Goal: Complete application form: Complete application form

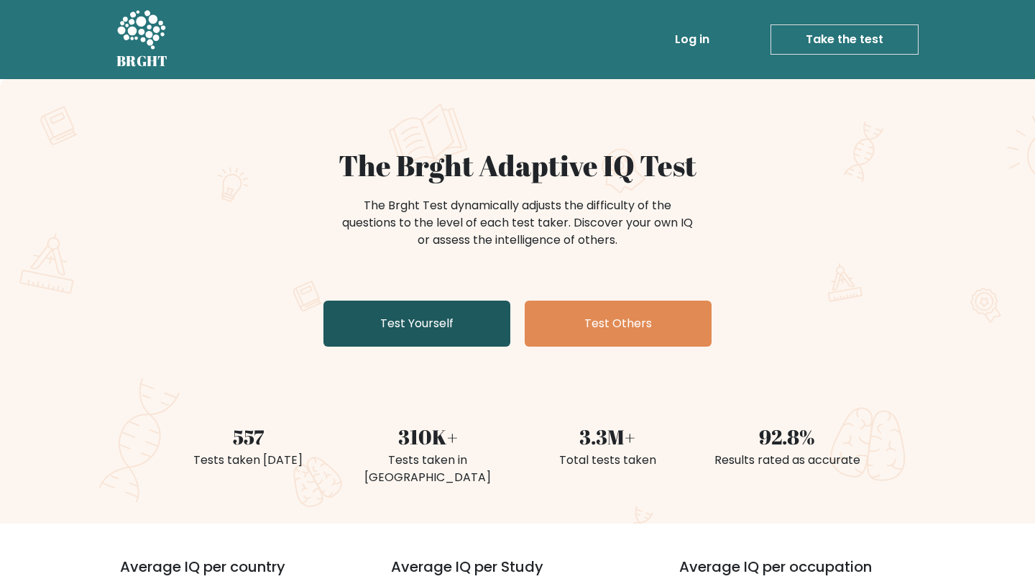
click at [467, 330] on link "Test Yourself" at bounding box center [417, 324] width 187 height 46
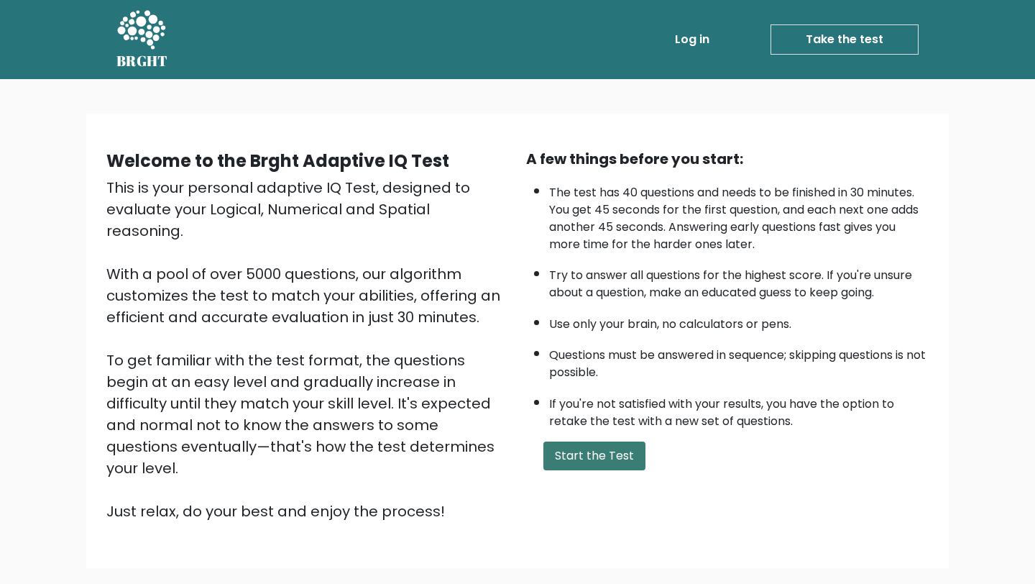
click at [564, 449] on button "Start the Test" at bounding box center [595, 455] width 102 height 29
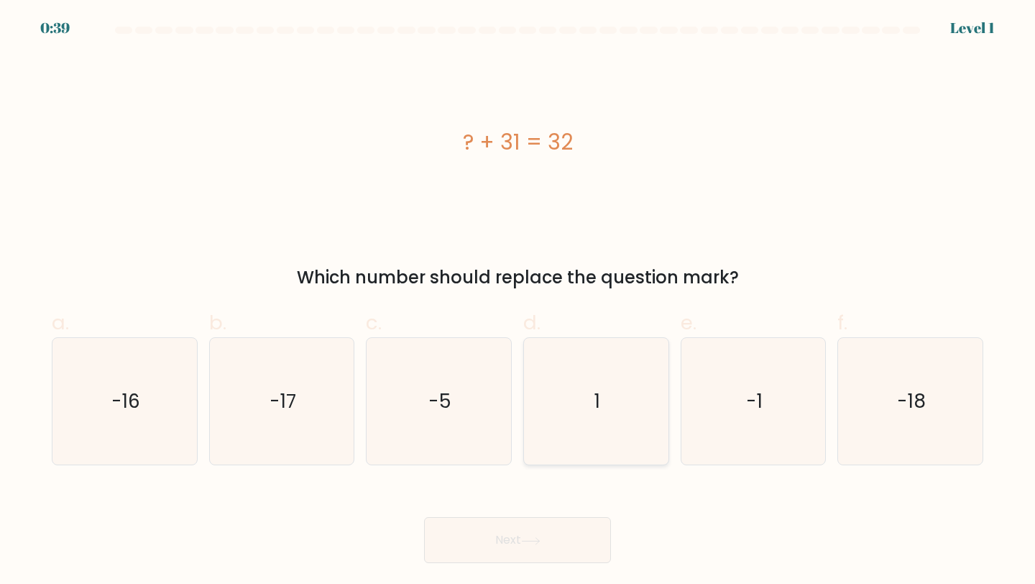
click at [581, 381] on icon "1" at bounding box center [596, 401] width 127 height 127
click at [518, 301] on input "d. 1" at bounding box center [518, 296] width 1 height 9
radio input "true"
click at [526, 537] on icon at bounding box center [530, 541] width 19 height 8
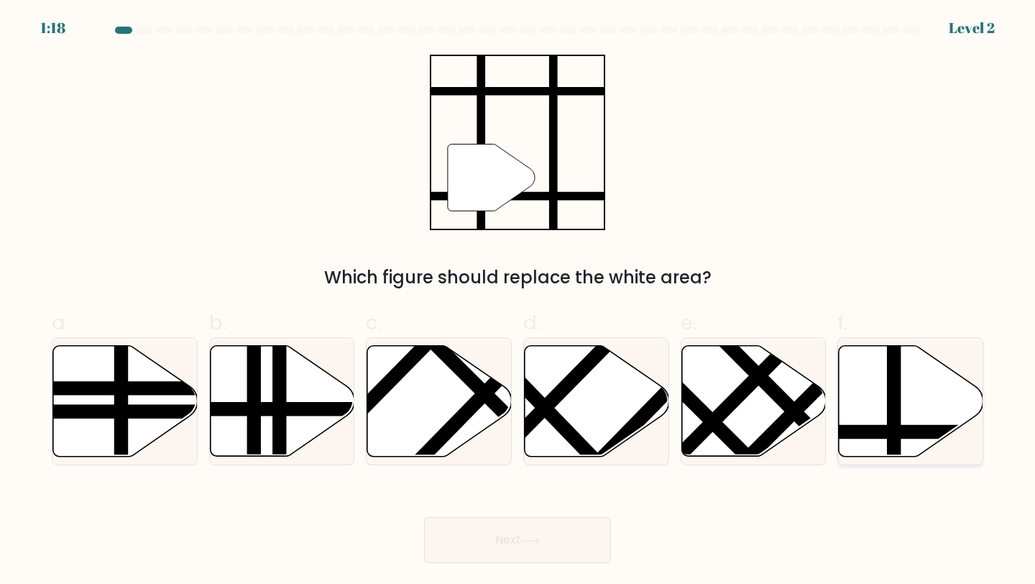
click at [882, 400] on icon at bounding box center [911, 401] width 145 height 111
click at [518, 301] on input "f." at bounding box center [518, 296] width 1 height 9
radio input "true"
click at [532, 544] on icon at bounding box center [530, 541] width 19 height 8
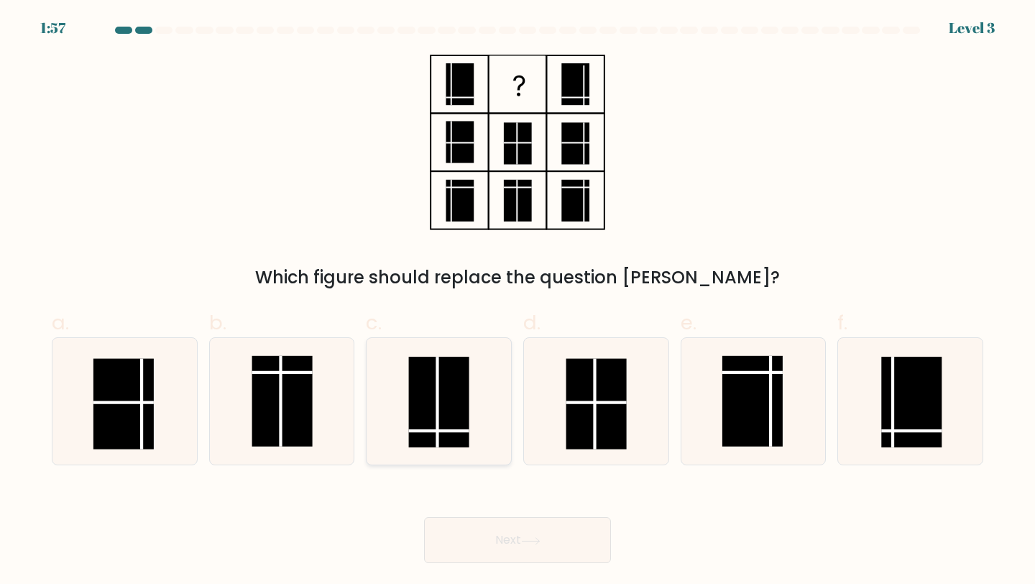
click at [439, 418] on rect at bounding box center [439, 402] width 60 height 91
click at [518, 301] on input "c." at bounding box center [518, 296] width 1 height 9
radio input "true"
click at [490, 540] on button "Next" at bounding box center [517, 540] width 187 height 46
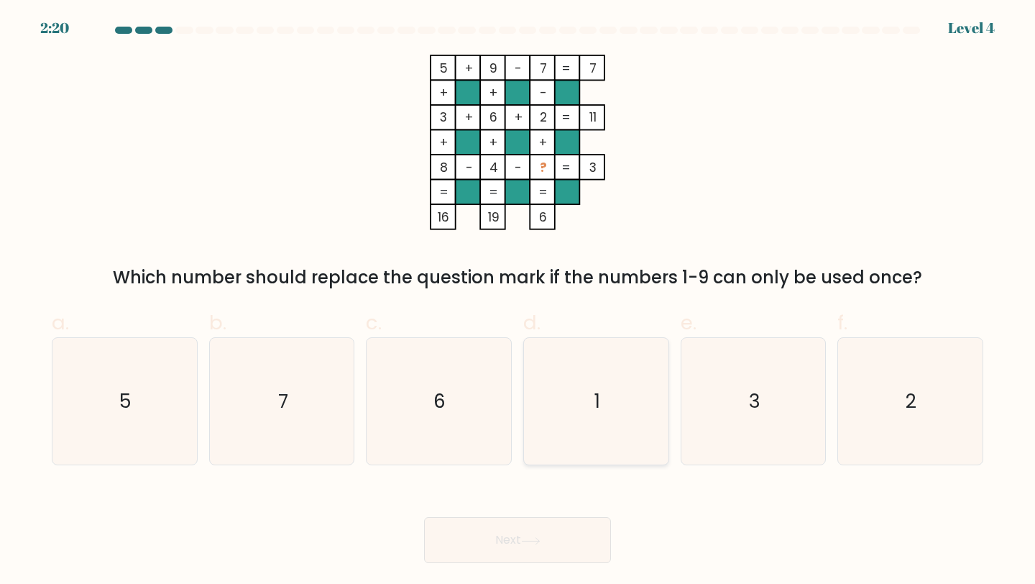
click at [610, 400] on icon "1" at bounding box center [596, 401] width 127 height 127
click at [518, 301] on input "d. 1" at bounding box center [518, 296] width 1 height 9
radio input "true"
click at [538, 555] on button "Next" at bounding box center [517, 540] width 187 height 46
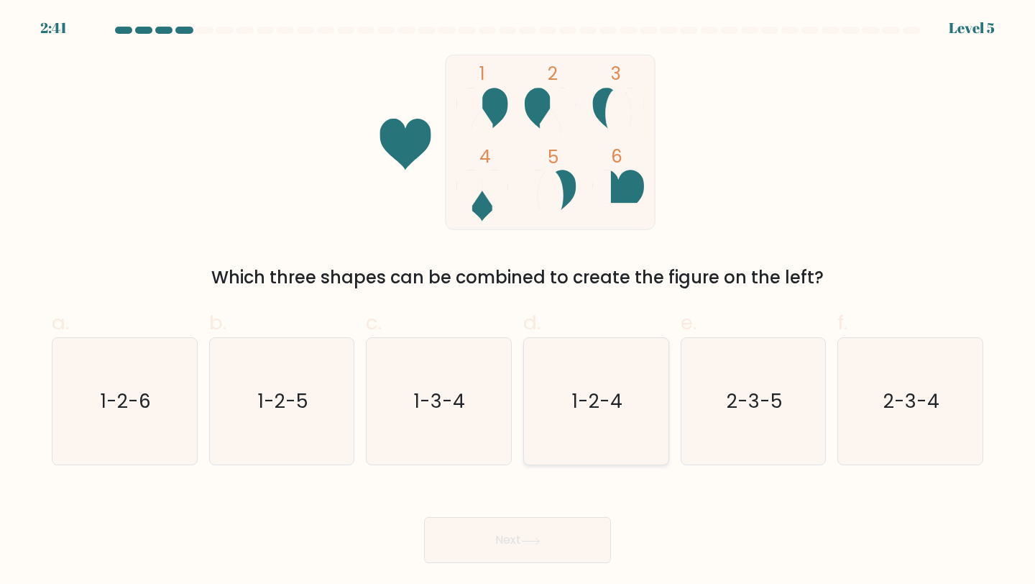
click at [625, 415] on icon "1-2-4" at bounding box center [596, 401] width 127 height 127
click at [518, 301] on input "d. 1-2-4" at bounding box center [518, 296] width 1 height 9
radio input "true"
click at [522, 551] on button "Next" at bounding box center [517, 540] width 187 height 46
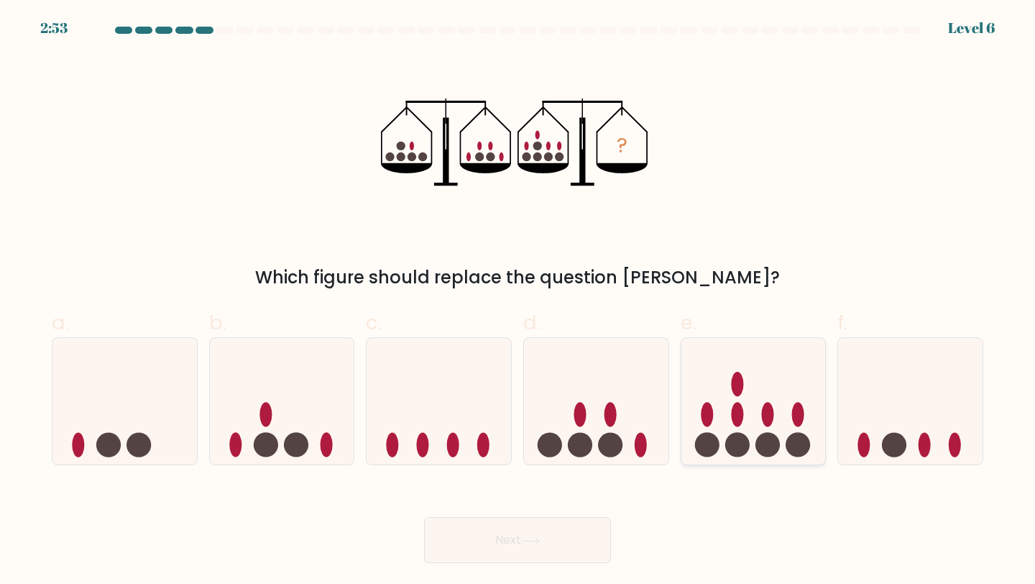
click at [753, 404] on icon at bounding box center [754, 400] width 145 height 119
click at [518, 301] on input "e." at bounding box center [518, 296] width 1 height 9
radio input "true"
click at [557, 528] on button "Next" at bounding box center [517, 540] width 187 height 46
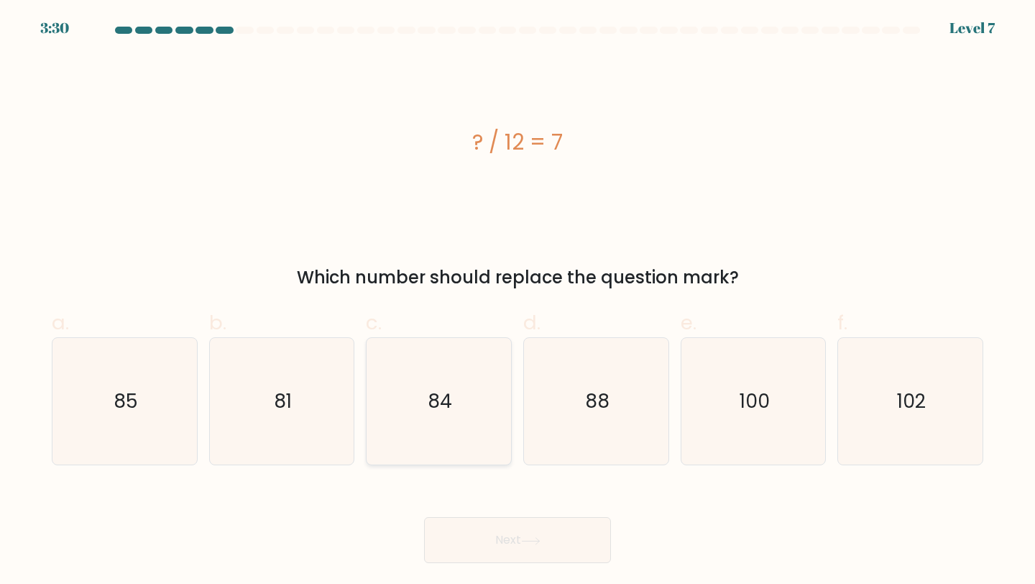
click at [427, 389] on icon "84" at bounding box center [438, 401] width 127 height 127
click at [518, 301] on input "c. 84" at bounding box center [518, 296] width 1 height 9
radio input "true"
click at [486, 532] on button "Next" at bounding box center [517, 540] width 187 height 46
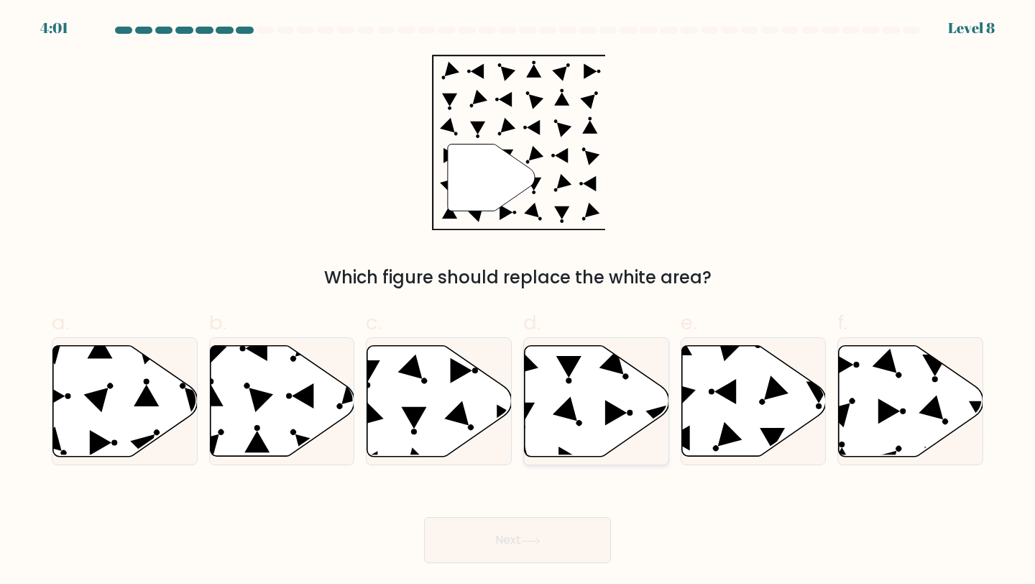
click at [585, 399] on icon at bounding box center [597, 401] width 145 height 111
click at [518, 301] on input "d." at bounding box center [518, 296] width 1 height 9
radio input "true"
click at [529, 533] on button "Next" at bounding box center [517, 540] width 187 height 46
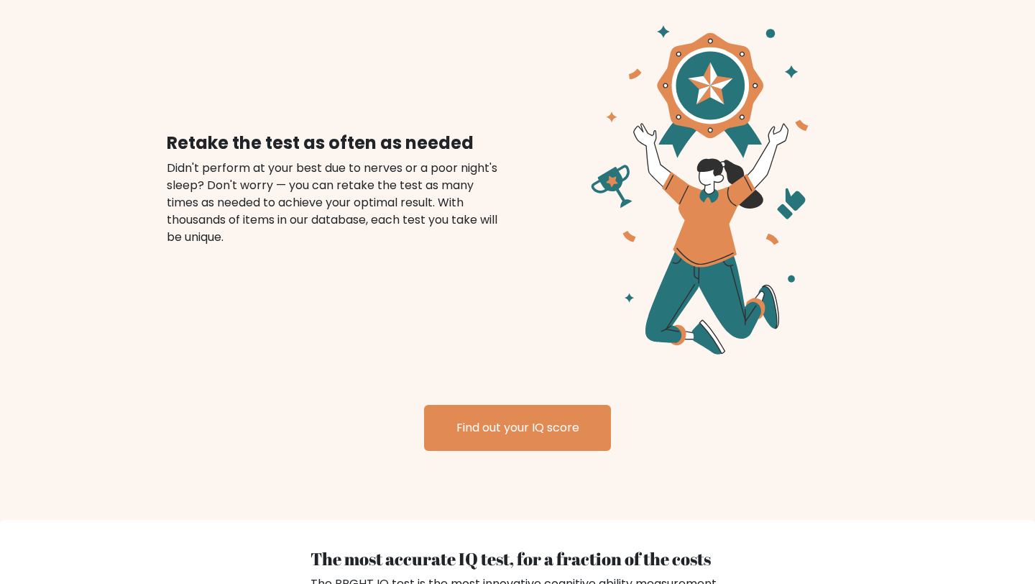
scroll to position [1676, 0]
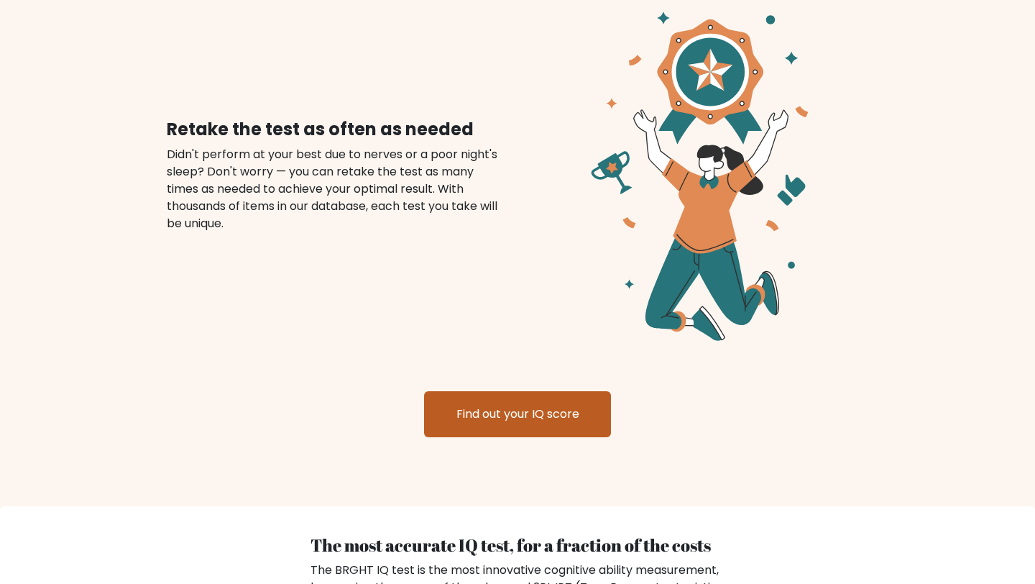
click at [528, 393] on link "Find out your IQ score" at bounding box center [517, 414] width 187 height 46
